Goal: Transaction & Acquisition: Purchase product/service

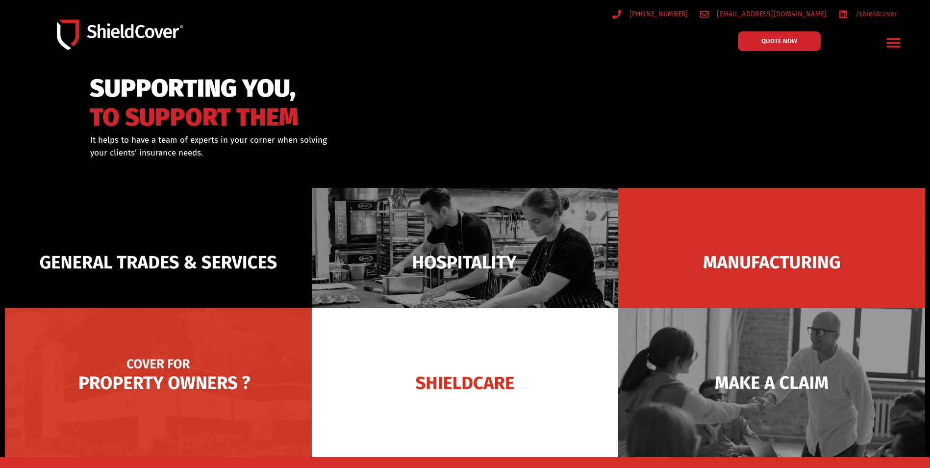
click at [232, 367] on img at bounding box center [158, 382] width 307 height 149
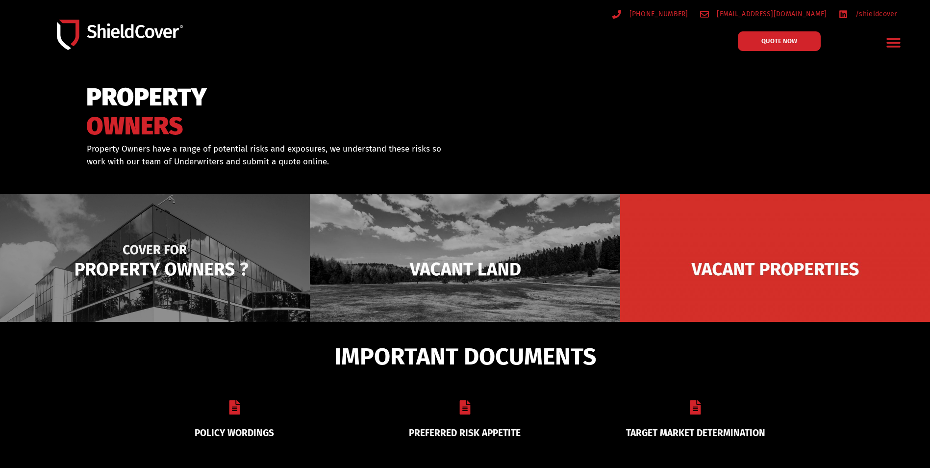
click at [152, 276] on img at bounding box center [155, 269] width 310 height 151
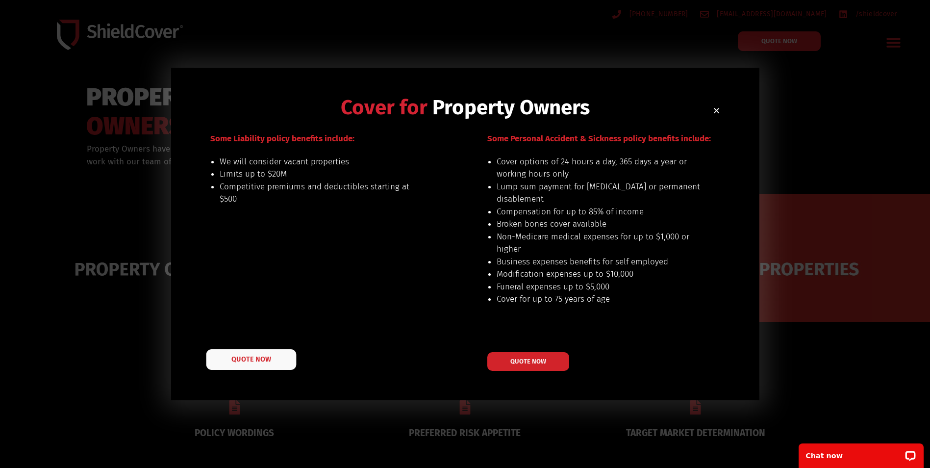
click at [271, 358] on link "QUOTE NOW" at bounding box center [251, 359] width 90 height 21
